Goal: Find specific page/section: Find specific page/section

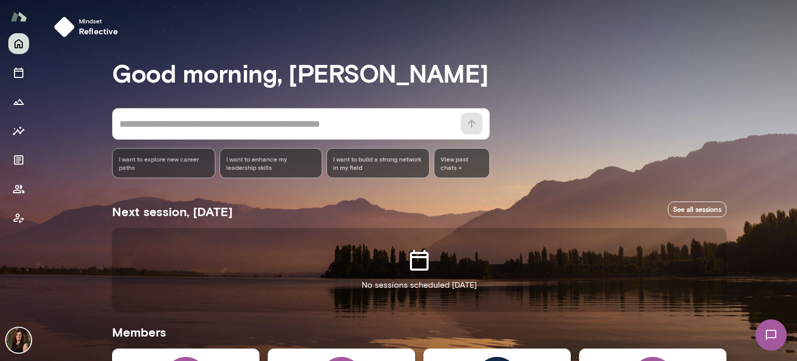
scroll to position [214, 0]
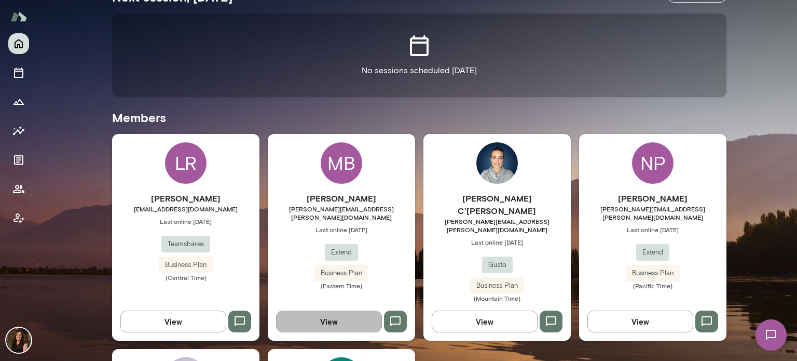
click at [361, 310] on button "View" at bounding box center [329, 321] width 106 height 22
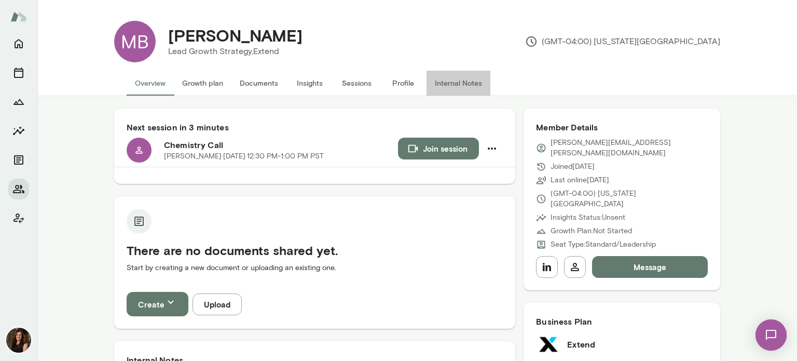
click at [459, 83] on button "Internal Notes" at bounding box center [458, 83] width 64 height 25
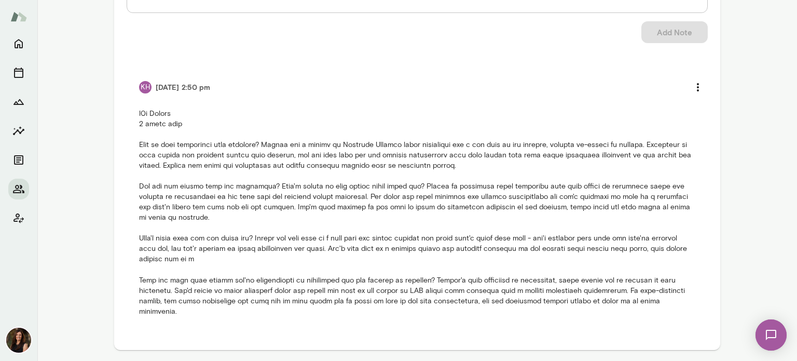
scroll to position [206, 0]
click at [134, 110] on li "KH [DATE] 2:50 pm" at bounding box center [417, 195] width 581 height 265
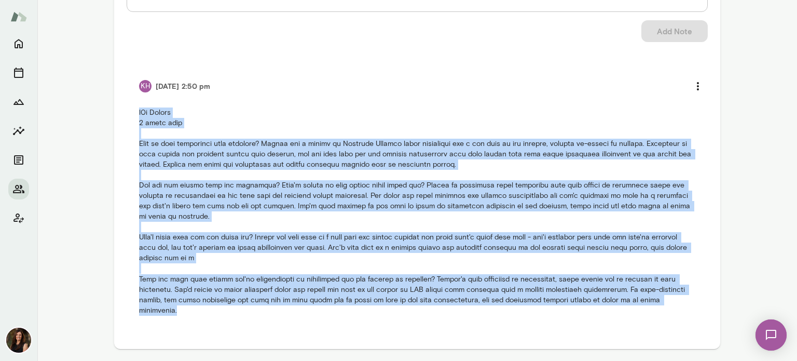
drag, startPoint x: 137, startPoint y: 113, endPoint x: 208, endPoint y: 336, distance: 233.7
click at [208, 336] on div "Internal Notes Add note * Add note Add Note KH [DATE] 2:50 pm" at bounding box center [417, 125] width 606 height 447
copy p "b2b Extend 6 month term What is your experience with coaching? [PERSON_NAME] ha…"
click at [19, 42] on icon "Home" at bounding box center [18, 43] width 12 height 12
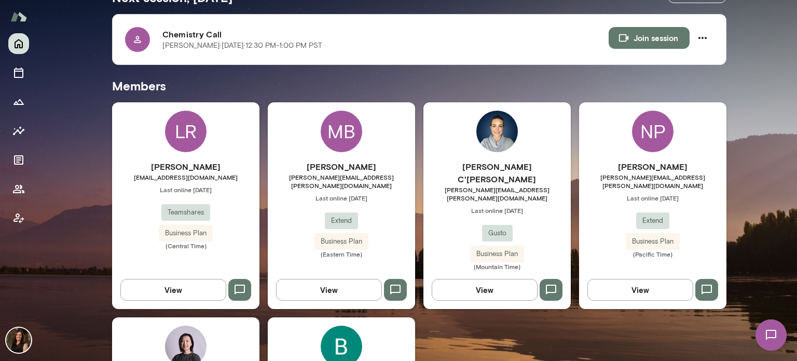
scroll to position [110, 0]
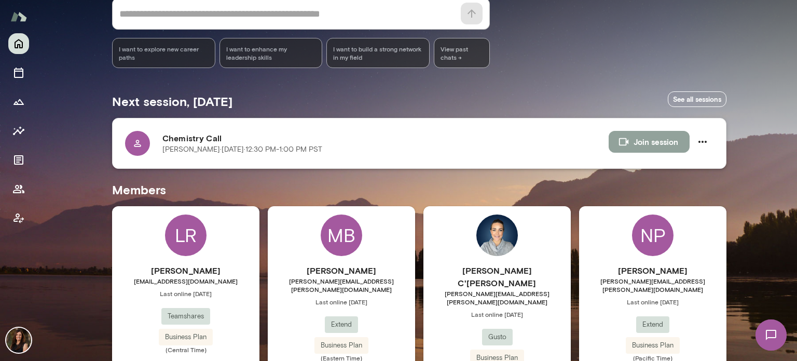
click at [622, 143] on icon "button" at bounding box center [623, 142] width 9 height 8
